Goal: Book appointment/travel/reservation

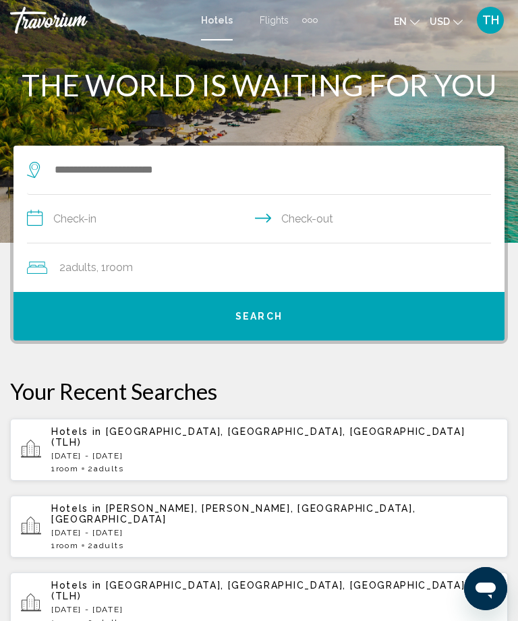
click at [208, 453] on div "Hotels in [GEOGRAPHIC_DATA], [GEOGRAPHIC_DATA], [GEOGRAPHIC_DATA] (TLH) [DATE] …" at bounding box center [274, 449] width 446 height 47
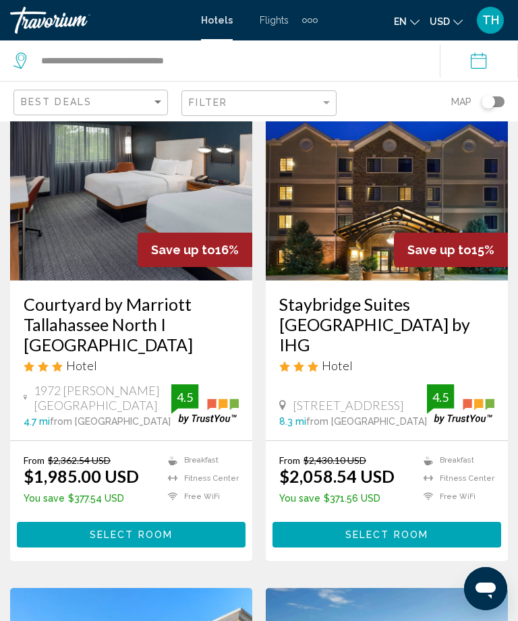
scroll to position [603, 0]
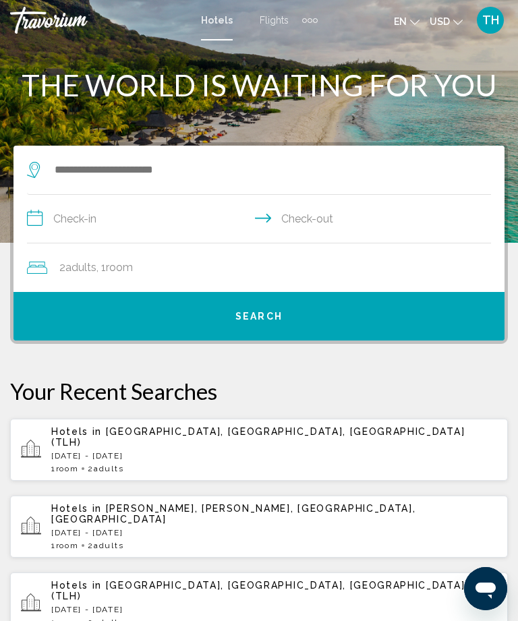
click at [315, 25] on div "Extra navigation items" at bounding box center [310, 20] width 16 height 20
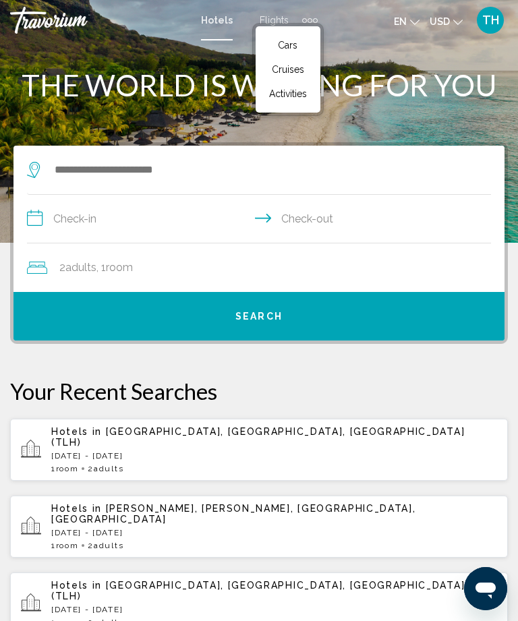
click at [288, 56] on link "Cars" at bounding box center [287, 45] width 51 height 24
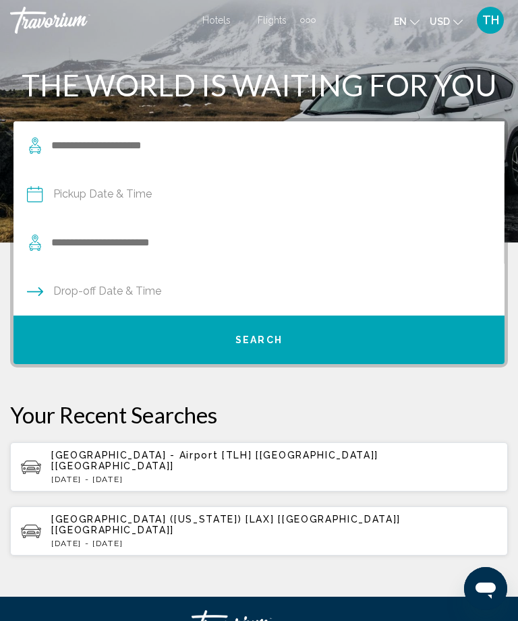
click at [183, 475] on p "[DATE] - [DATE]" at bounding box center [274, 479] width 446 height 9
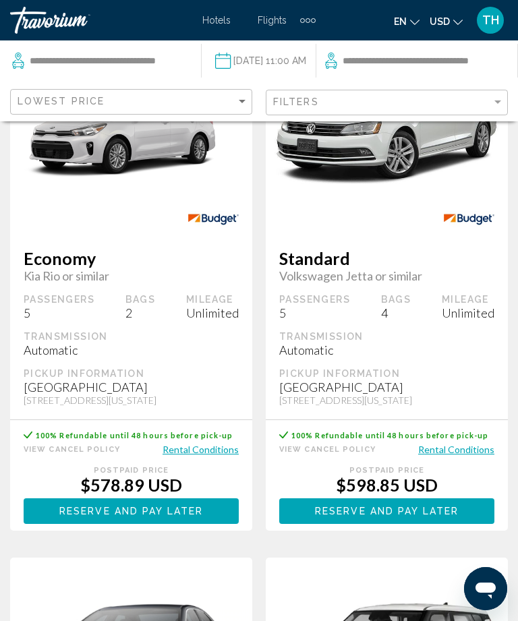
scroll to position [655, 0]
